Goal: Task Accomplishment & Management: Manage account settings

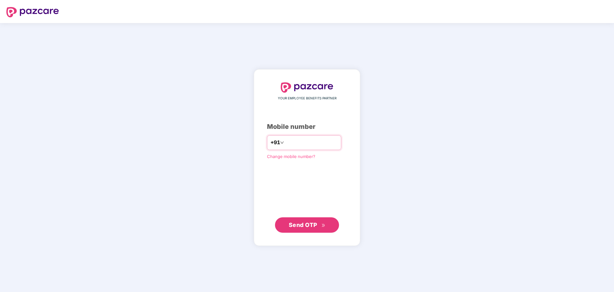
click at [317, 144] on input "number" at bounding box center [311, 142] width 52 height 10
click at [294, 157] on span "Change mobile number?" at bounding box center [291, 156] width 48 height 5
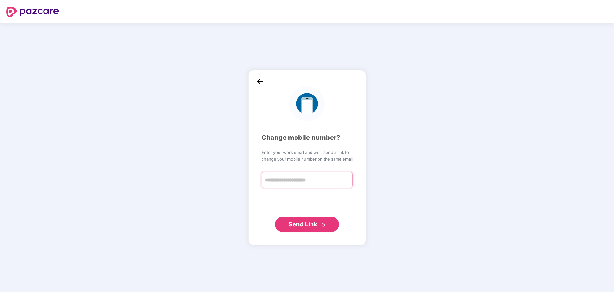
click at [305, 181] on input "text" at bounding box center [306, 180] width 91 height 16
type input "**********"
click at [299, 226] on span "Send Link" at bounding box center [302, 223] width 29 height 7
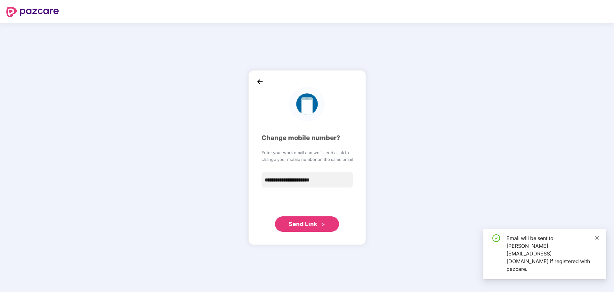
click at [599, 240] on icon "close" at bounding box center [597, 237] width 4 height 4
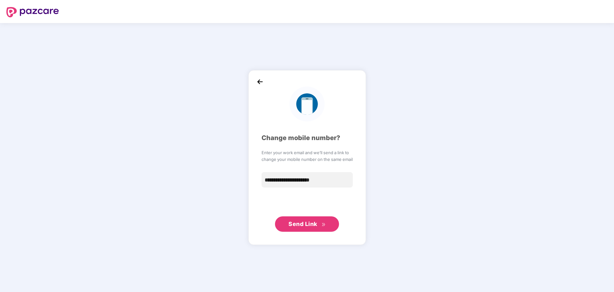
click at [257, 82] on img at bounding box center [260, 82] width 10 height 10
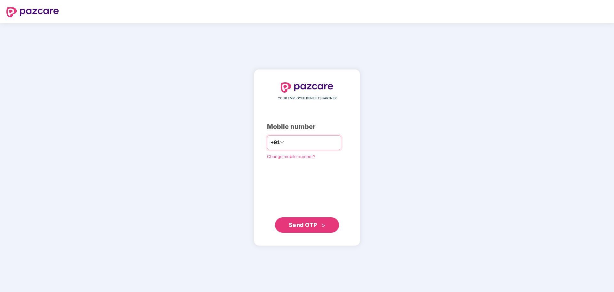
click at [302, 141] on input "number" at bounding box center [311, 142] width 52 height 10
type input "**********"
click at [311, 227] on span "Send OTP" at bounding box center [303, 224] width 28 height 7
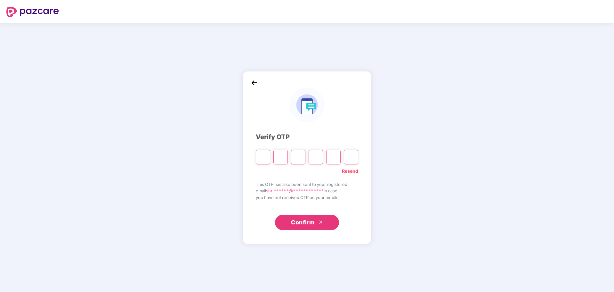
type input "*"
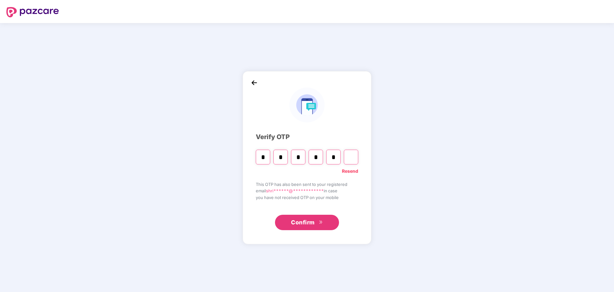
type input "*"
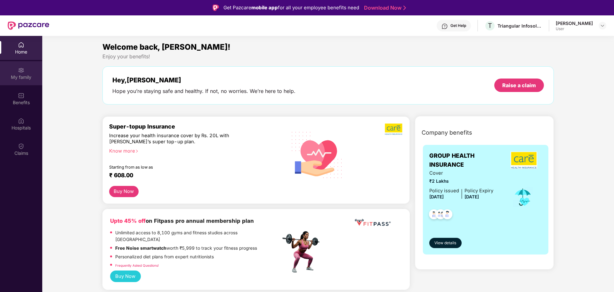
click at [21, 71] on img at bounding box center [21, 70] width 6 height 6
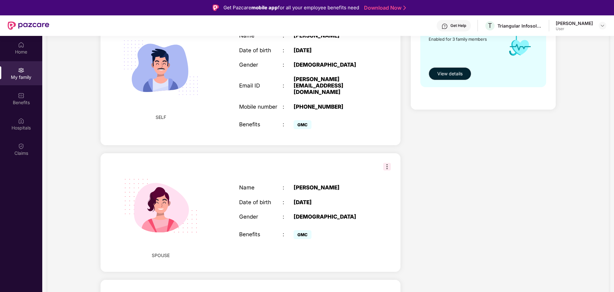
scroll to position [215, 0]
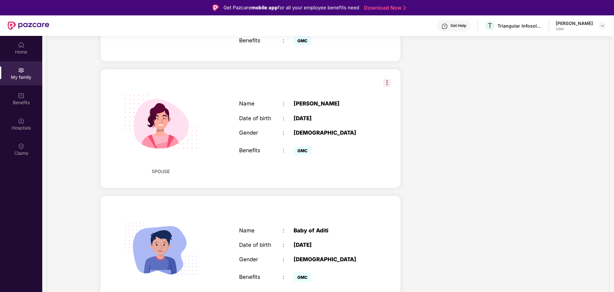
click at [325, 144] on div "GMC" at bounding box center [331, 150] width 76 height 13
click at [361, 109] on div "Name : Aaditi Jadav Date of birth : 01 Jan 2004 Gender : FEMALE Benefits : GMC" at bounding box center [305, 128] width 144 height 72
click at [388, 79] on img at bounding box center [387, 83] width 8 height 8
click at [364, 129] on div "Name : Aaditi Jadav Date of birth : 01 Jan 2004 Gender : FEMALE Benefits : GMC" at bounding box center [305, 128] width 144 height 72
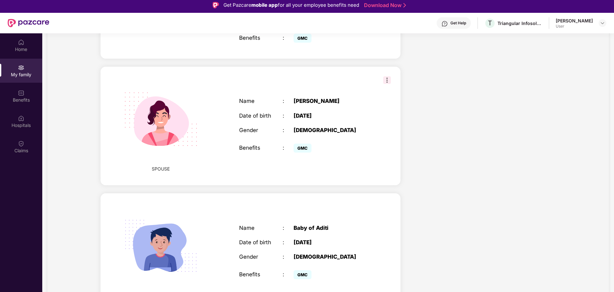
scroll to position [0, 0]
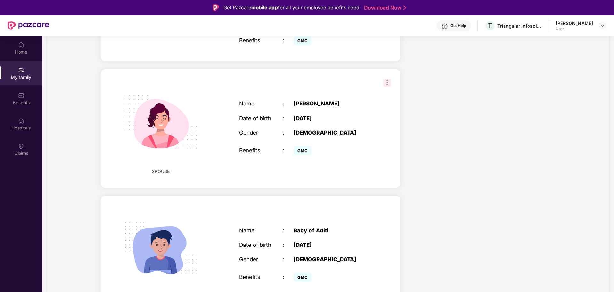
click at [568, 28] on div "User" at bounding box center [574, 28] width 37 height 5
click at [25, 48] on div "Home" at bounding box center [21, 48] width 42 height 24
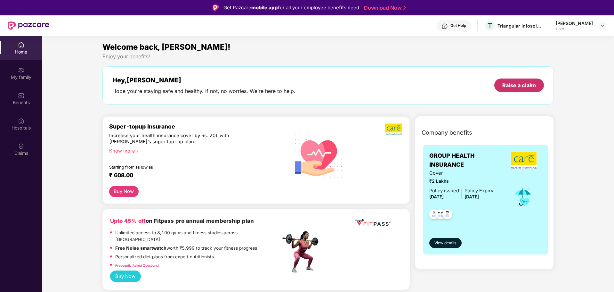
click at [519, 90] on div "Raise a claim" at bounding box center [519, 84] width 50 height 13
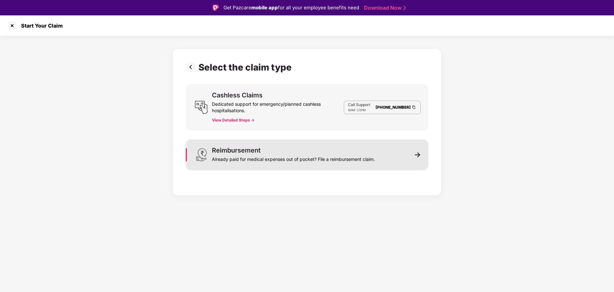
click at [278, 160] on div "Already paid for medical expenses out of pocket? File a reimbursement claim." at bounding box center [293, 157] width 163 height 9
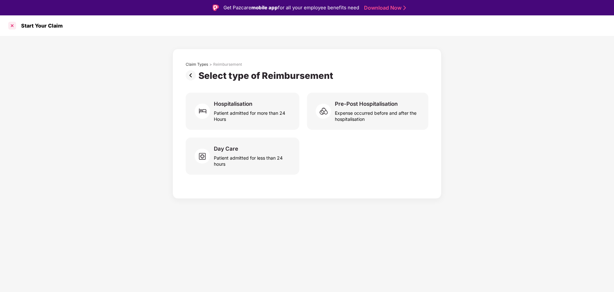
click at [13, 25] on div at bounding box center [12, 25] width 10 height 10
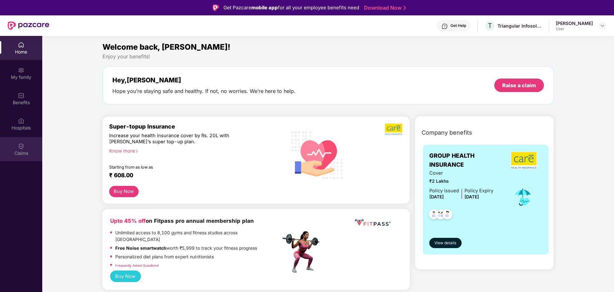
click at [21, 153] on div "Claims" at bounding box center [21, 153] width 42 height 6
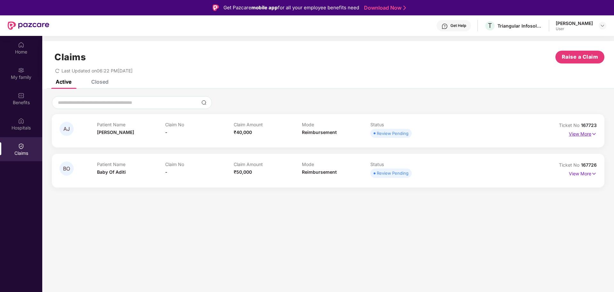
click at [592, 133] on img at bounding box center [593, 133] width 5 height 7
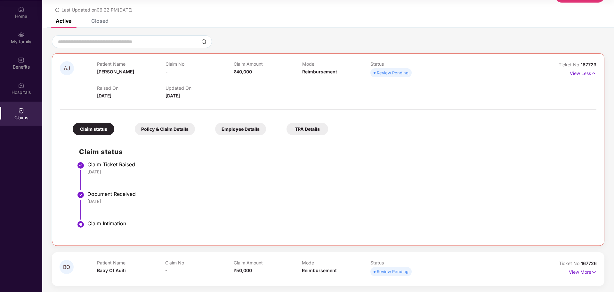
scroll to position [36, 0]
click at [594, 270] on img at bounding box center [593, 271] width 5 height 7
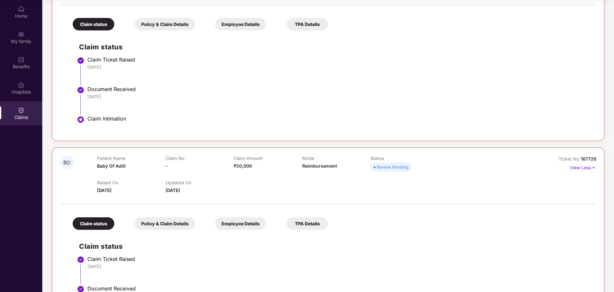
scroll to position [184, 0]
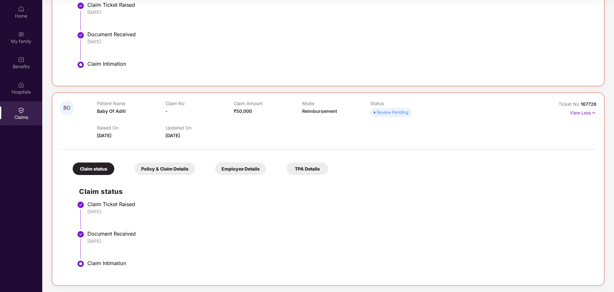
click at [175, 162] on div "Policy & Claim Details" at bounding box center [165, 168] width 60 height 12
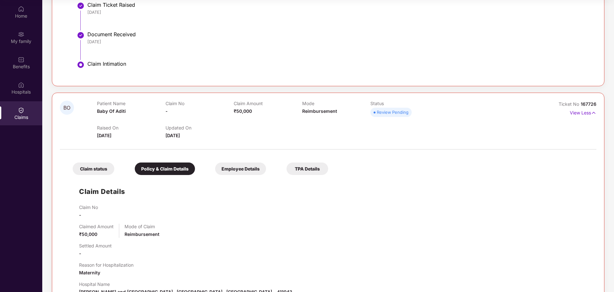
scroll to position [270, 0]
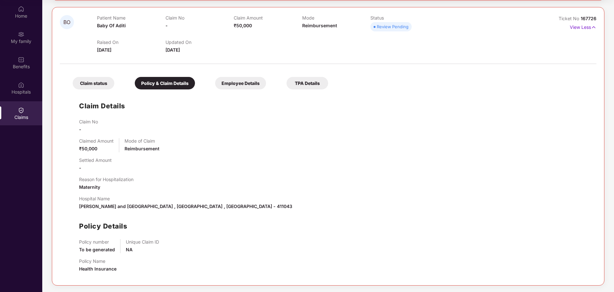
click at [245, 77] on div "Employee Details" at bounding box center [240, 83] width 51 height 12
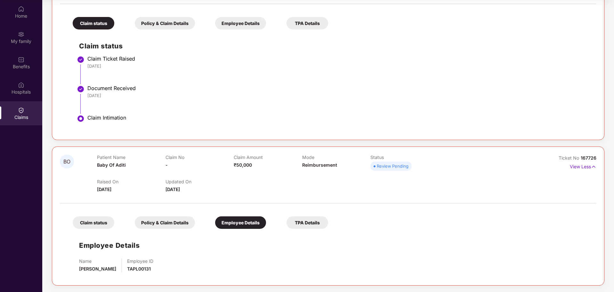
scroll to position [131, 0]
click at [308, 220] on div "TPA Details" at bounding box center [307, 222] width 42 height 12
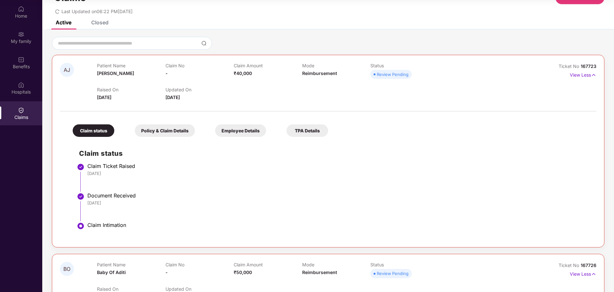
scroll to position [0, 0]
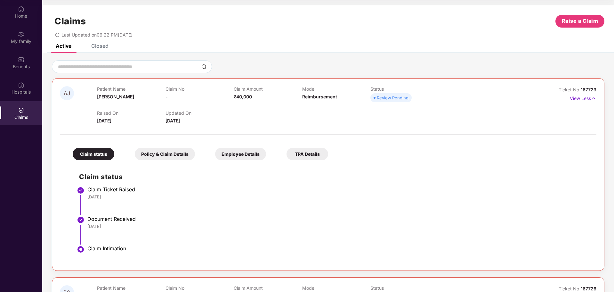
click at [256, 152] on div "Employee Details" at bounding box center [240, 154] width 51 height 12
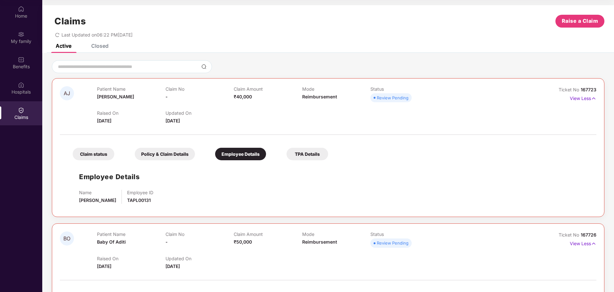
click at [158, 154] on div "Policy & Claim Details" at bounding box center [165, 154] width 60 height 12
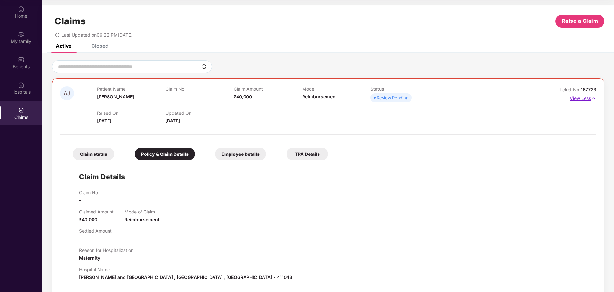
click at [593, 97] on img at bounding box center [593, 98] width 5 height 7
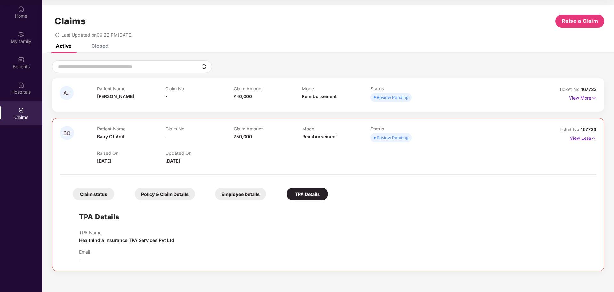
click at [595, 138] on img at bounding box center [593, 137] width 5 height 7
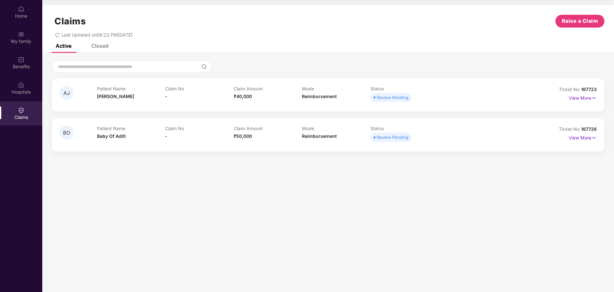
click at [103, 43] on div "Claims Raise a Claim Last Updated on 06:22 PM, 22 Aug 2025" at bounding box center [328, 24] width 572 height 39
click at [105, 48] on div "Closed" at bounding box center [99, 46] width 17 height 6
click at [67, 46] on div "Active" at bounding box center [64, 46] width 16 height 6
click at [29, 60] on div "Benefits" at bounding box center [21, 63] width 42 height 24
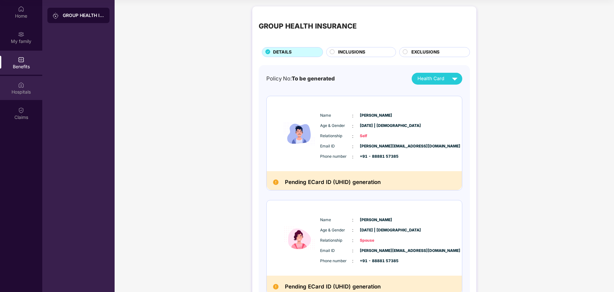
click at [22, 87] on img at bounding box center [21, 85] width 6 height 6
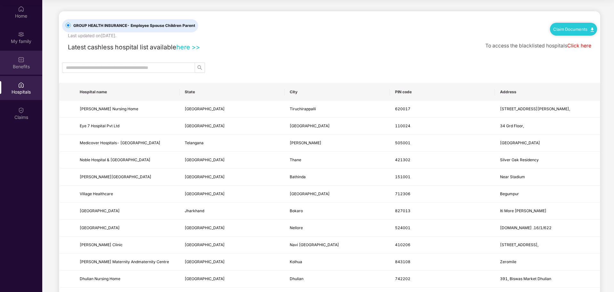
click at [19, 64] on div "Benefits" at bounding box center [21, 66] width 42 height 6
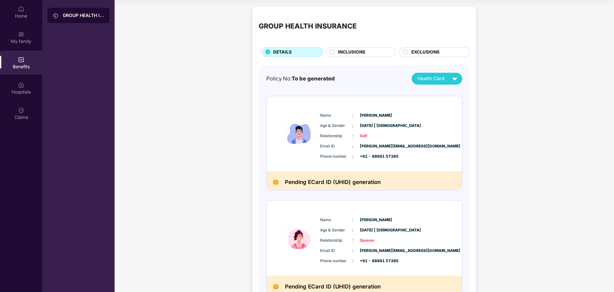
click at [456, 79] on img at bounding box center [454, 78] width 11 height 11
click at [456, 108] on div "Aaditi Jadav" at bounding box center [436, 105] width 42 height 7
click at [20, 14] on div "Home" at bounding box center [21, 16] width 42 height 6
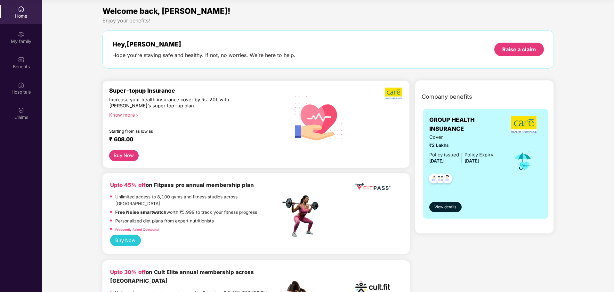
click at [311, 48] on div "Hey, Shripati Hope you’re staying safe and healthy. If not, no worries. We’re h…" at bounding box center [328, 49] width 432 height 18
click at [22, 85] on img at bounding box center [21, 85] width 6 height 6
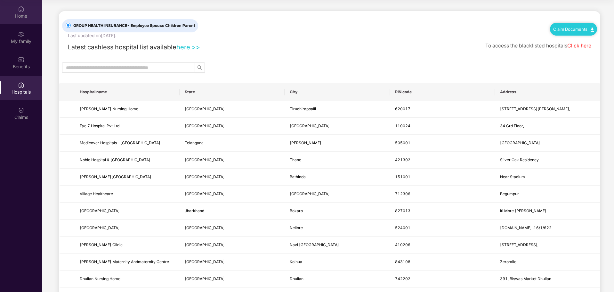
click at [21, 12] on div "Home" at bounding box center [21, 12] width 42 height 24
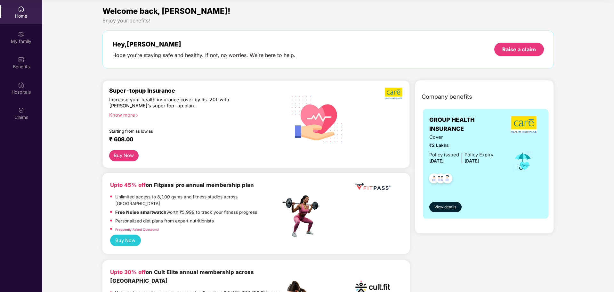
click at [158, 51] on div "Hey, Shripati Hope you’re staying safe and healthy. If not, no worries. We’re h…" at bounding box center [203, 49] width 183 height 18
click at [21, 35] on img at bounding box center [21, 34] width 6 height 6
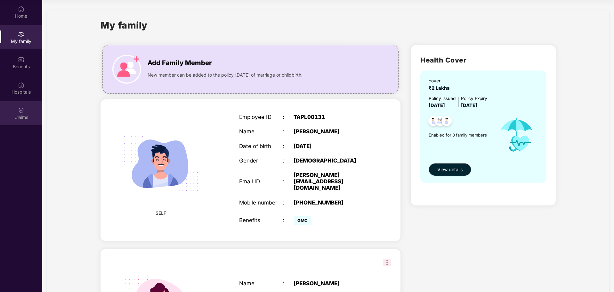
click at [22, 108] on img at bounding box center [21, 110] width 6 height 6
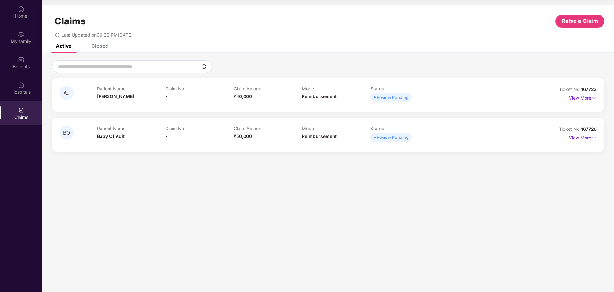
click at [488, 139] on div "Patient Name Baby Of Aditi Claim No - Claim Amount ₹50,000 Mode Reimbursement S…" at bounding box center [302, 134] width 410 height 18
click at [396, 98] on div "Review Pending" at bounding box center [393, 97] width 32 height 6
click at [209, 93] on div "Claim No -" at bounding box center [199, 95] width 68 height 18
click at [159, 95] on div "Patient Name Aaditi Jadav" at bounding box center [131, 95] width 68 height 18
click at [94, 95] on div "AJ" at bounding box center [78, 95] width 37 height 18
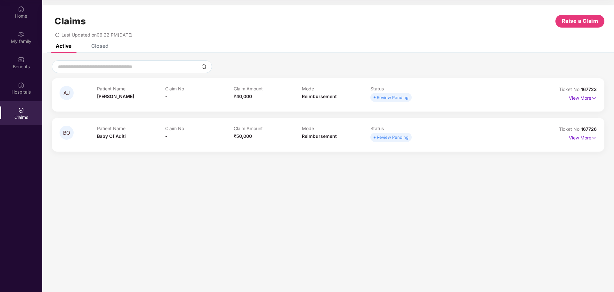
click at [66, 92] on span "AJ" at bounding box center [66, 92] width 6 height 5
click at [586, 99] on p "View More" at bounding box center [583, 97] width 28 height 9
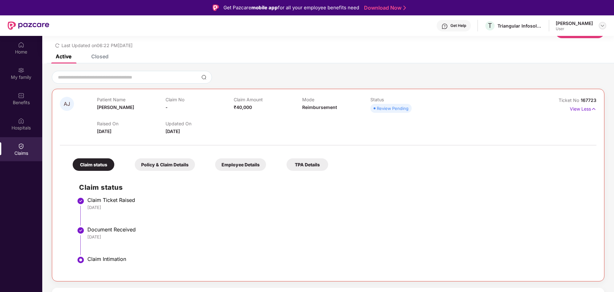
click at [602, 28] on img at bounding box center [602, 25] width 5 height 5
click at [543, 38] on div "Logout" at bounding box center [572, 41] width 83 height 12
